Goal: Navigation & Orientation: Find specific page/section

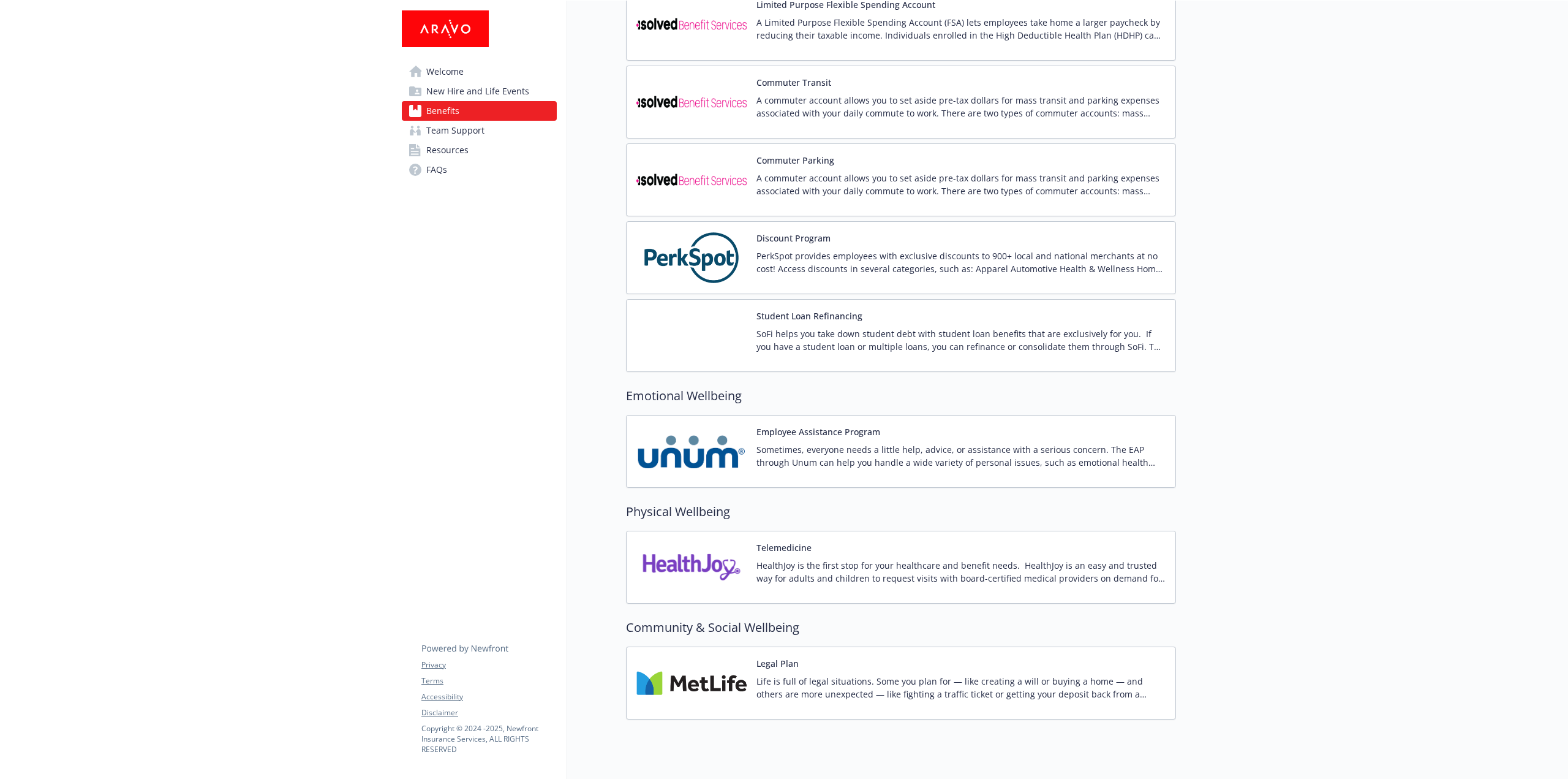
scroll to position [1804, 0]
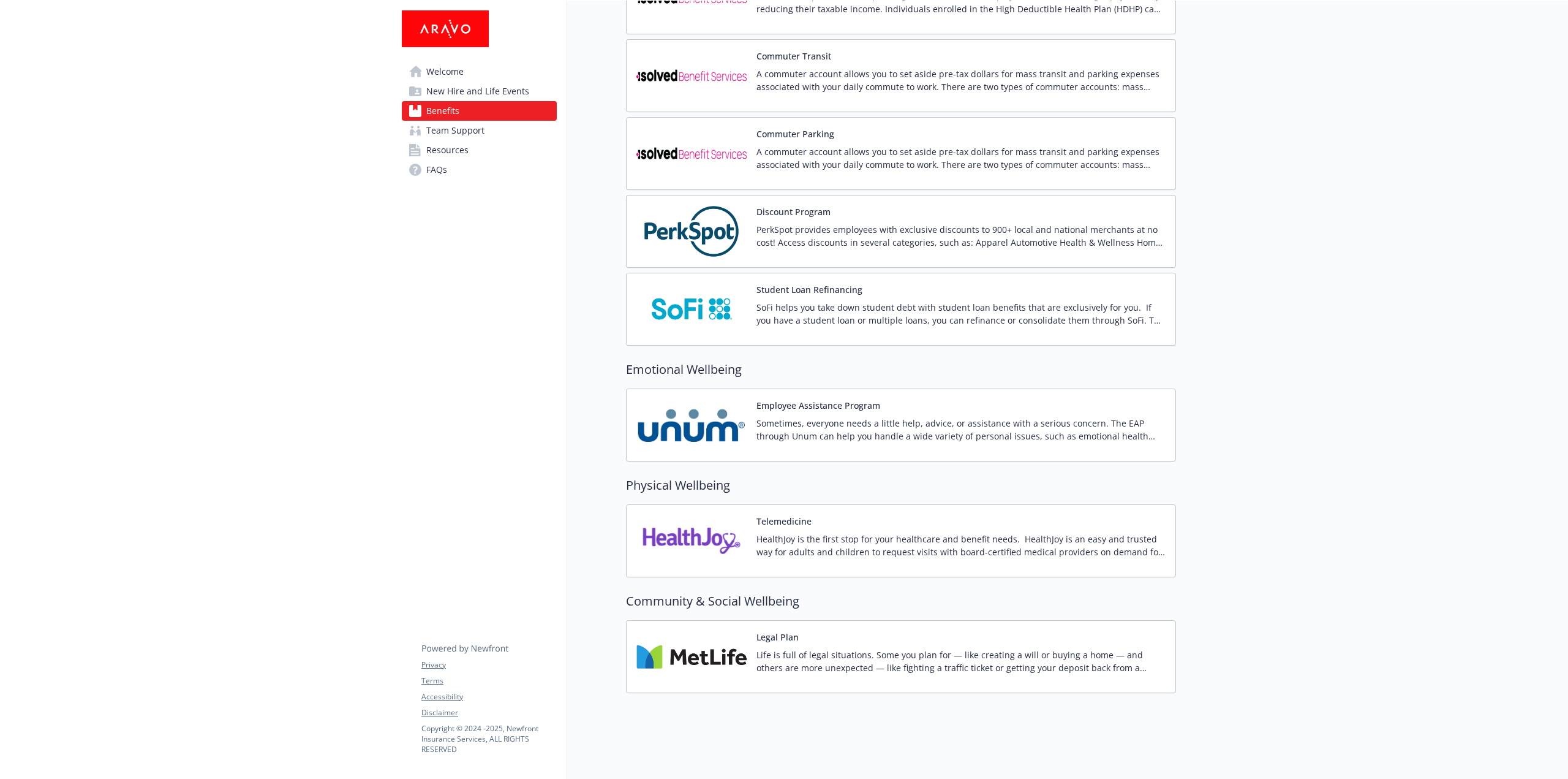
click at [436, 68] on span "Welcome" at bounding box center [445, 72] width 37 height 20
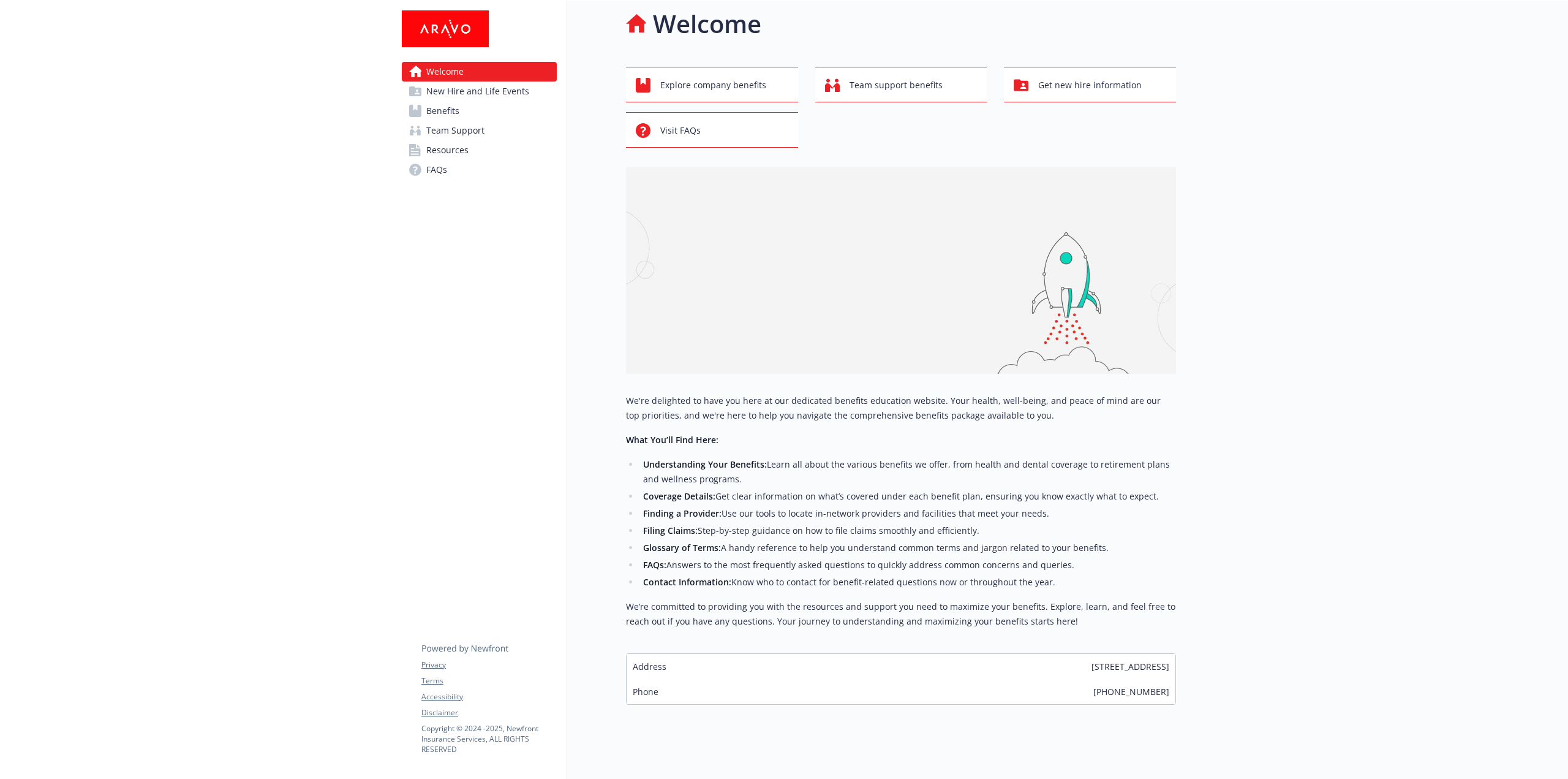
scroll to position [32, 0]
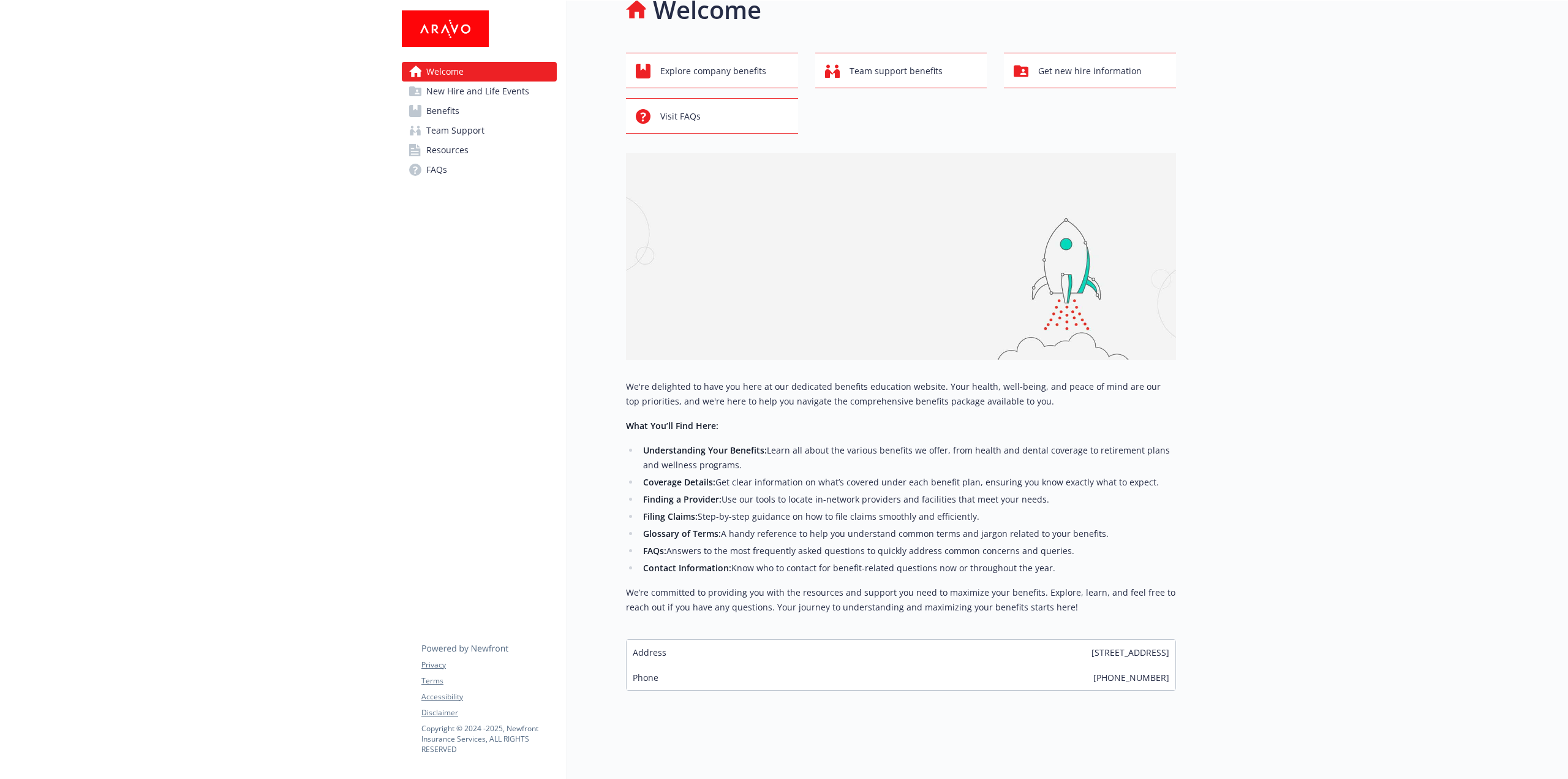
click at [450, 93] on span "New Hire and Life Events" at bounding box center [478, 91] width 103 height 20
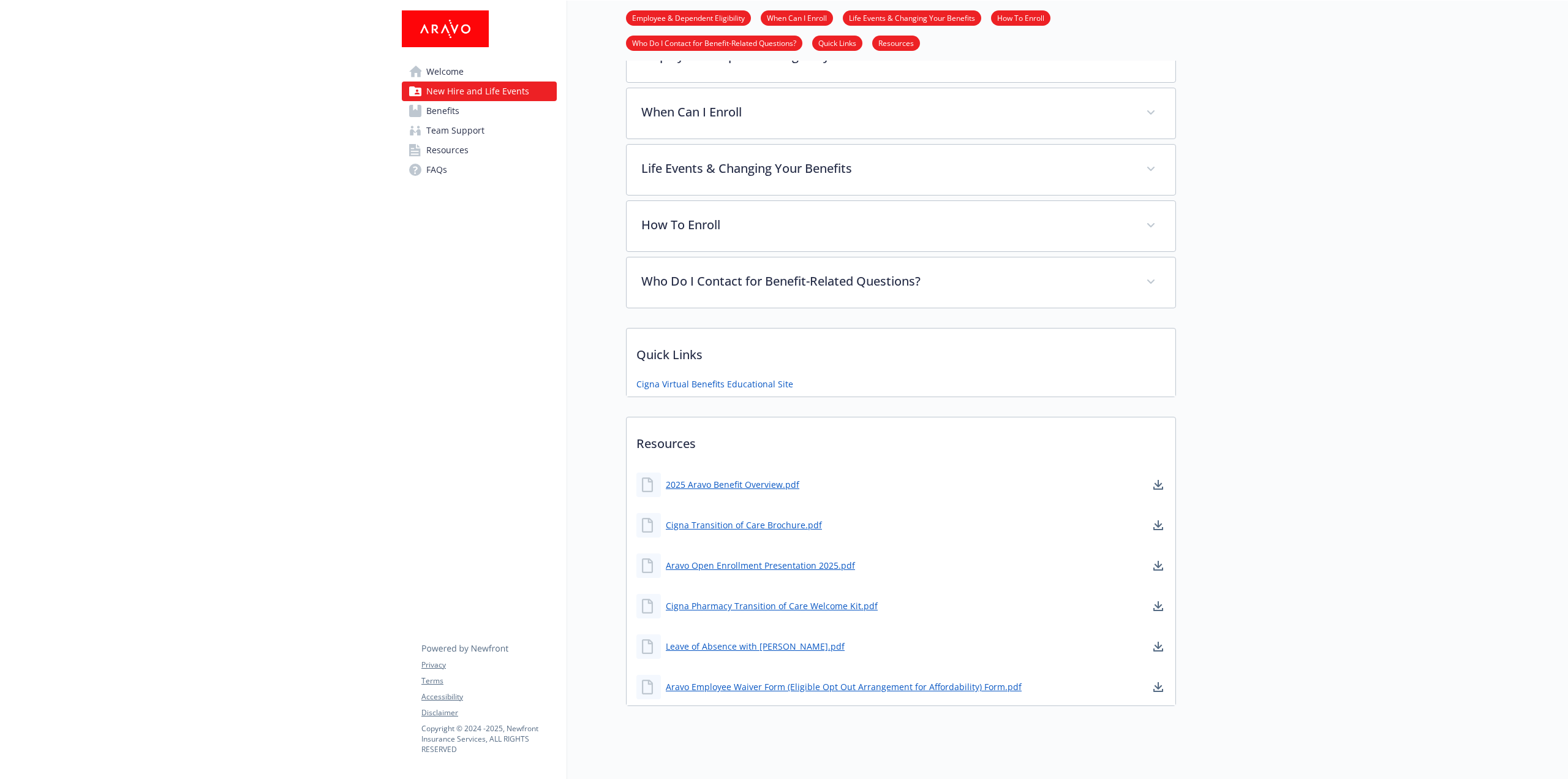
scroll to position [359, 0]
